Goal: Find specific page/section: Find specific page/section

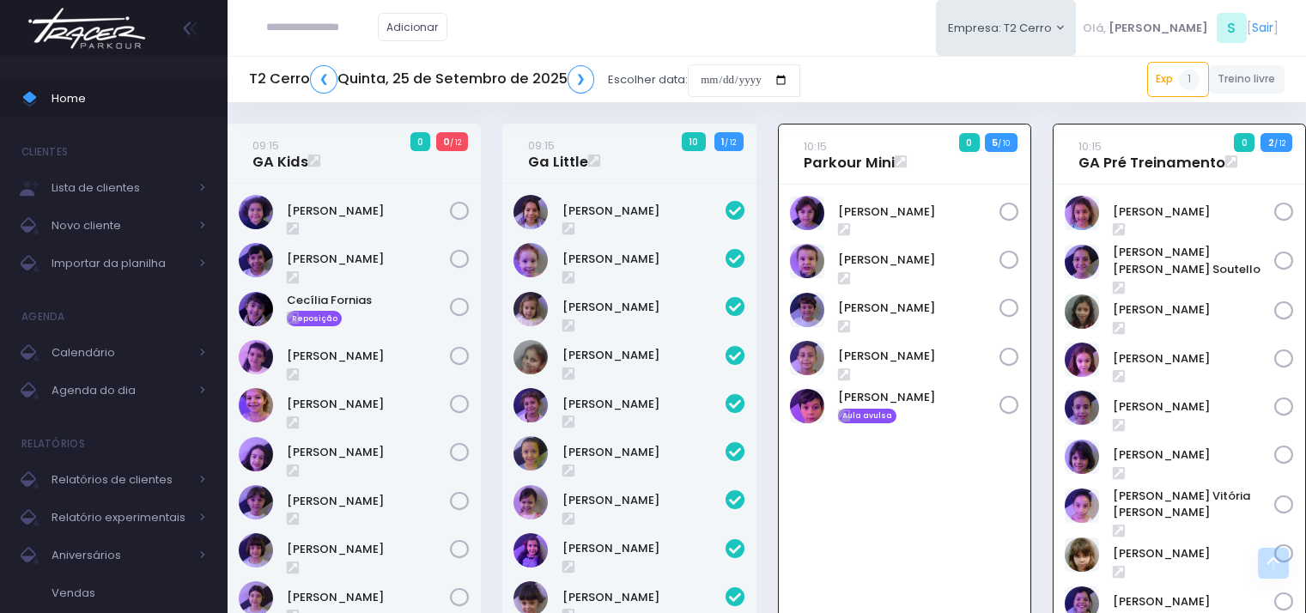
scroll to position [687, 0]
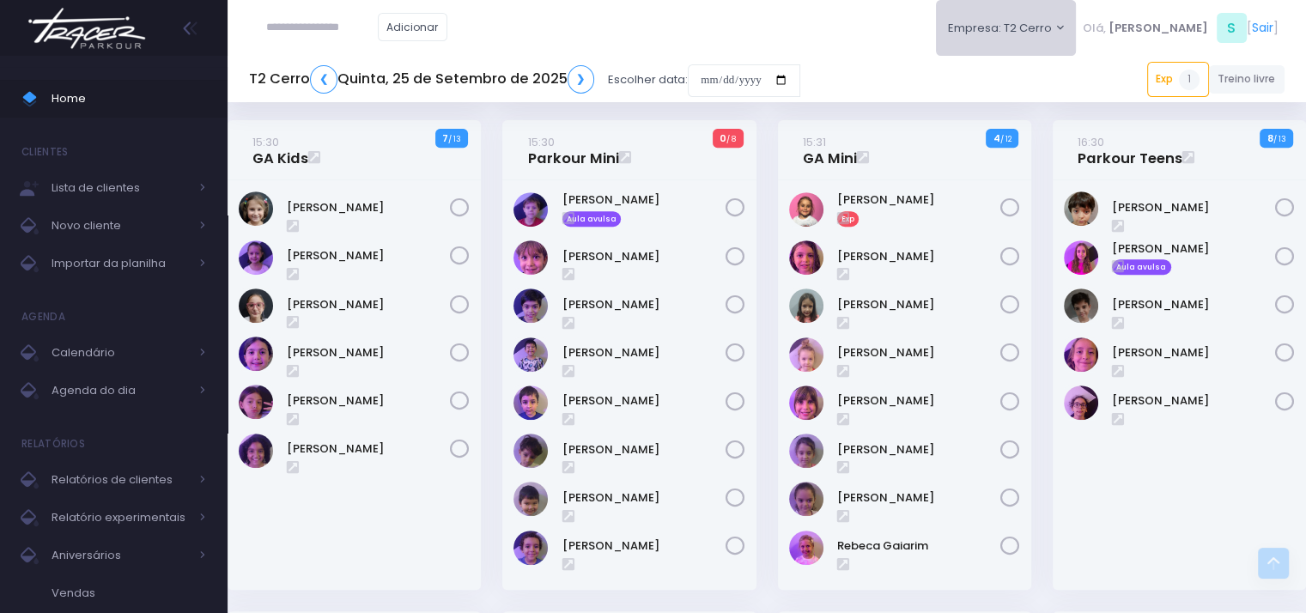
click at [1037, 42] on button "Empresa: T2 Cerro" at bounding box center [1006, 28] width 141 height 56
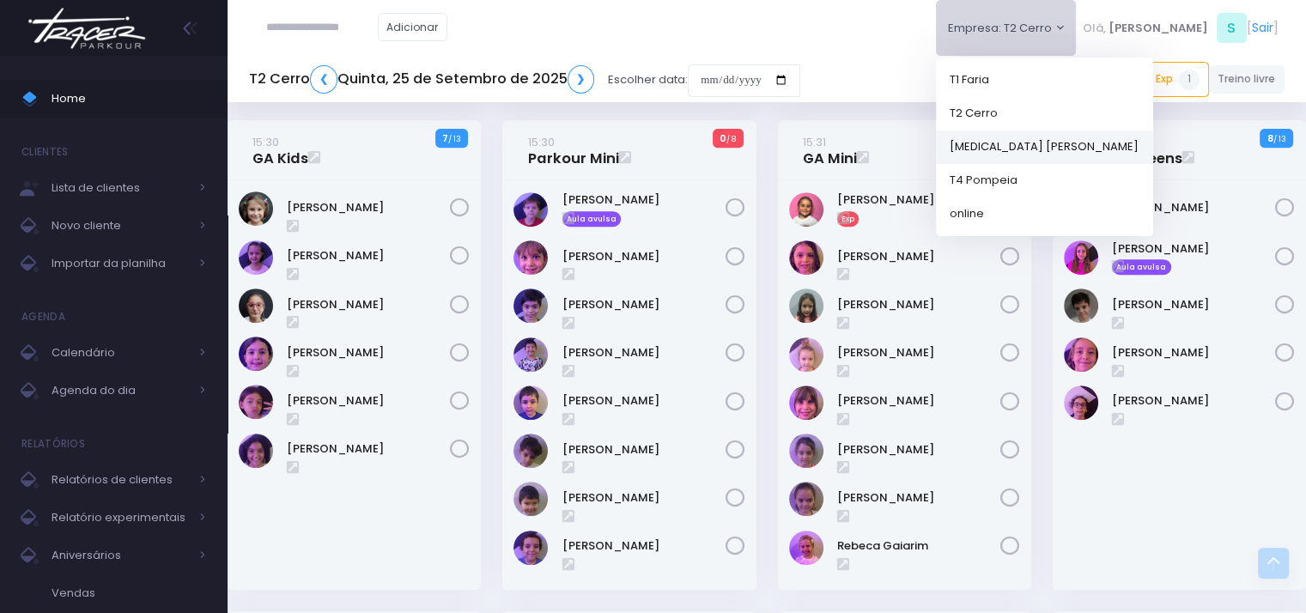
click at [1052, 139] on link "[MEDICAL_DATA] [PERSON_NAME]" at bounding box center [1044, 146] width 217 height 33
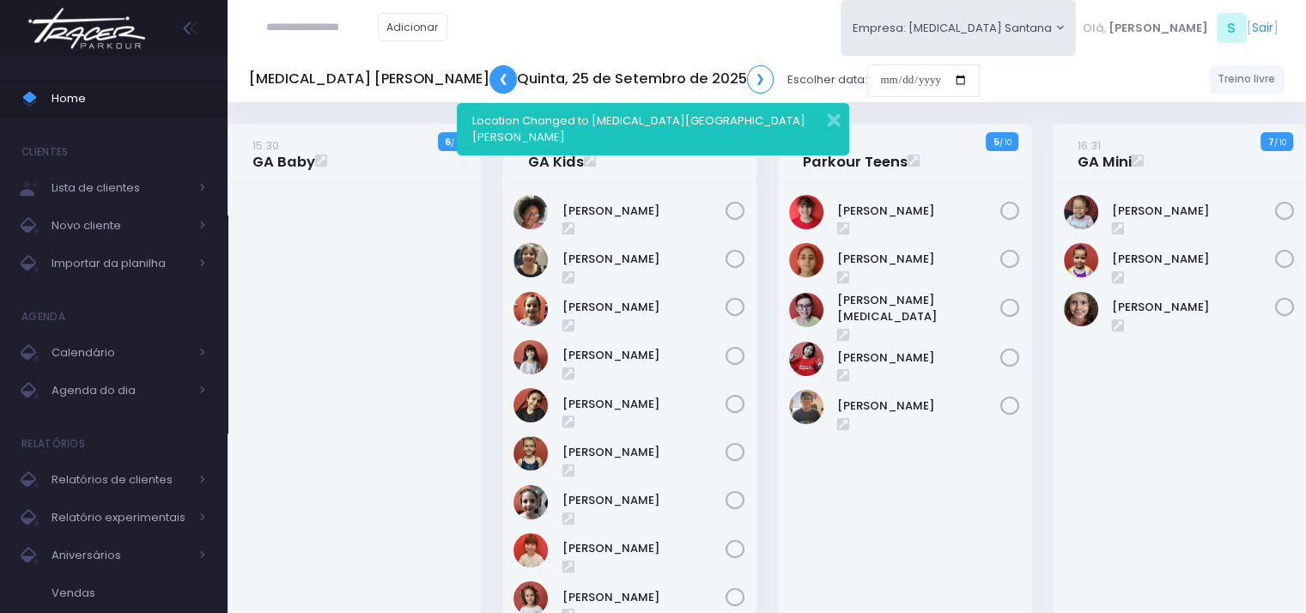
click at [489, 76] on link "❮" at bounding box center [502, 79] width 27 height 28
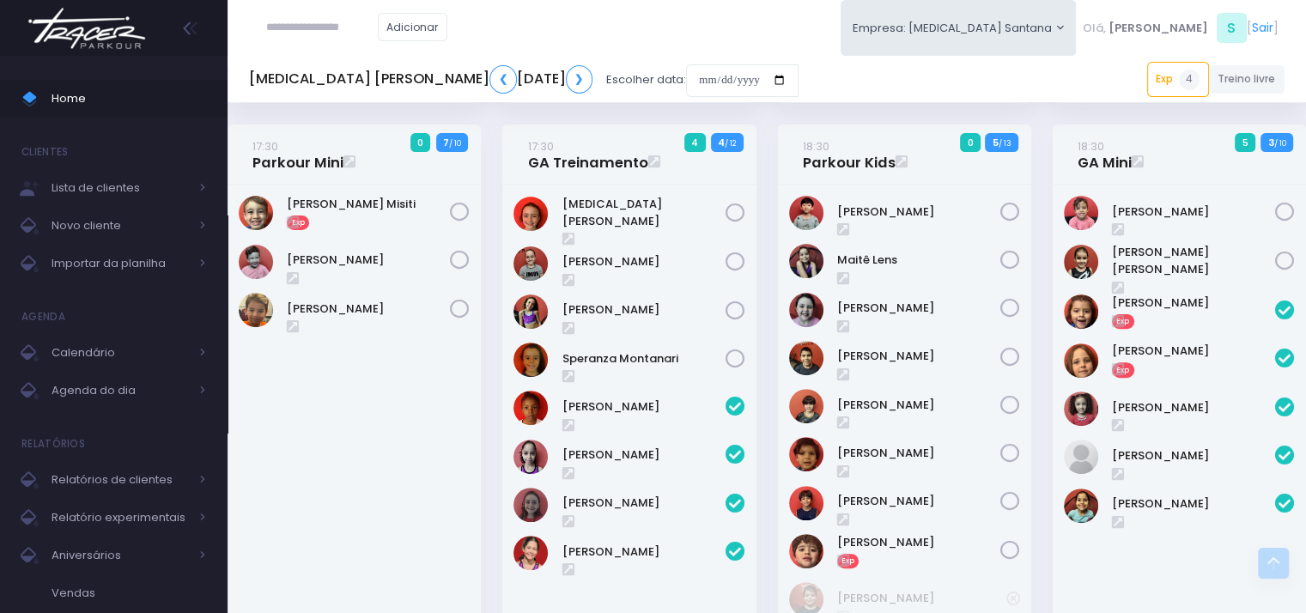
scroll to position [484, 0]
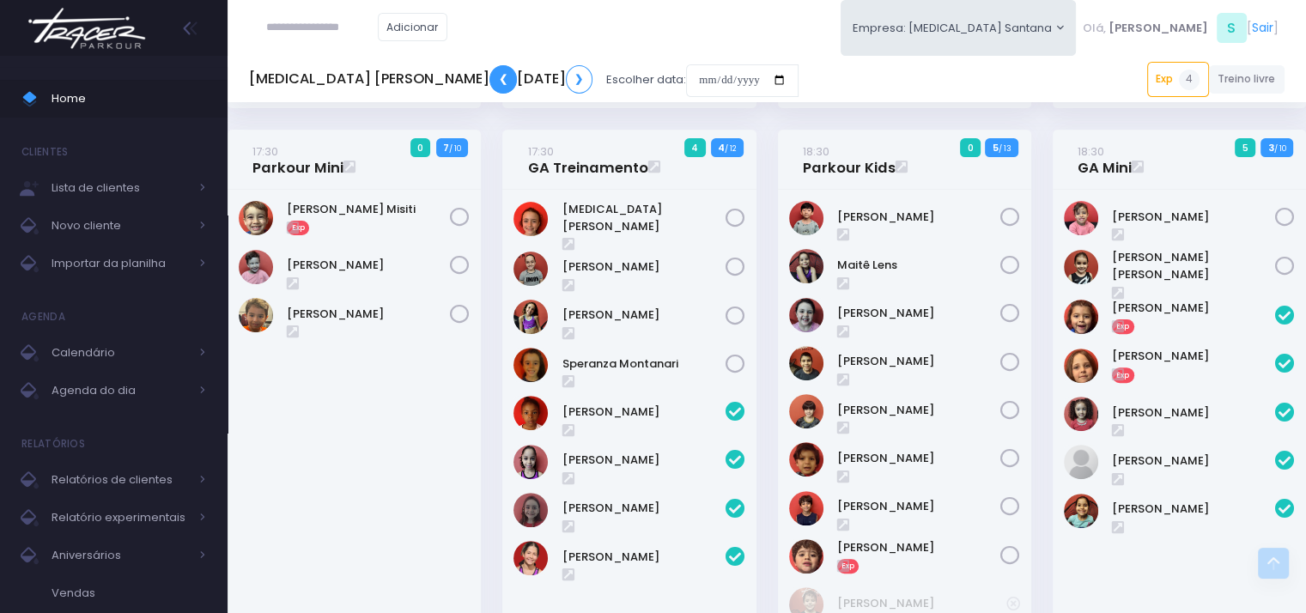
click at [489, 76] on link "❮" at bounding box center [502, 79] width 27 height 28
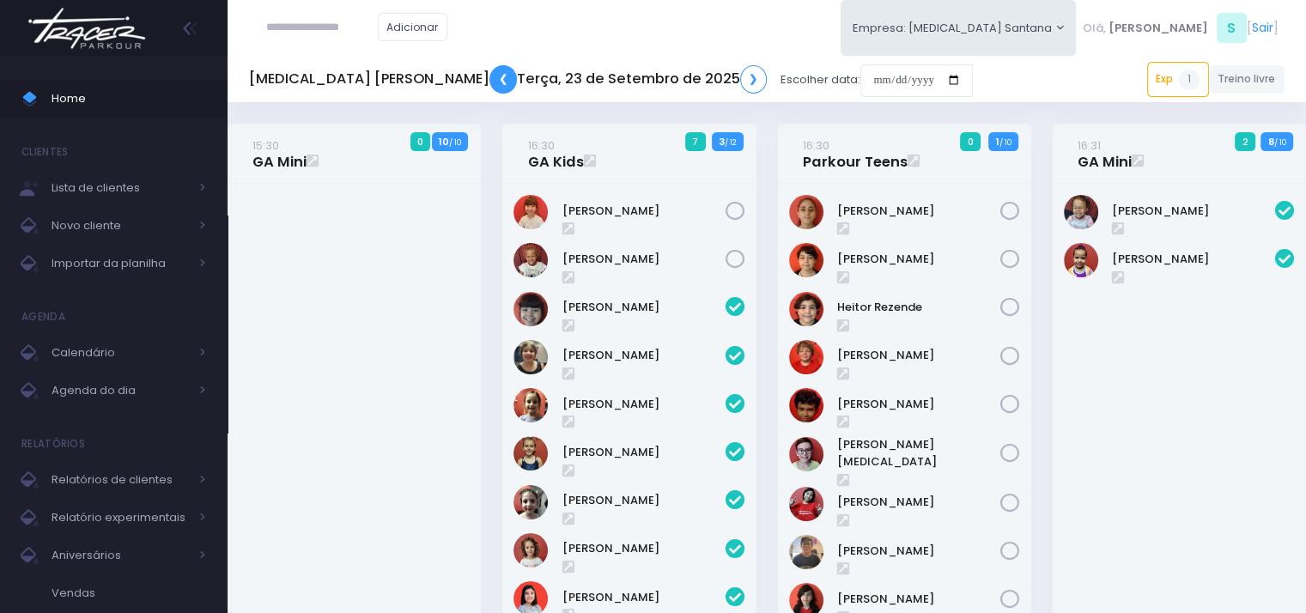
click at [489, 76] on link "❮" at bounding box center [502, 79] width 27 height 28
